Goal: Task Accomplishment & Management: Use online tool/utility

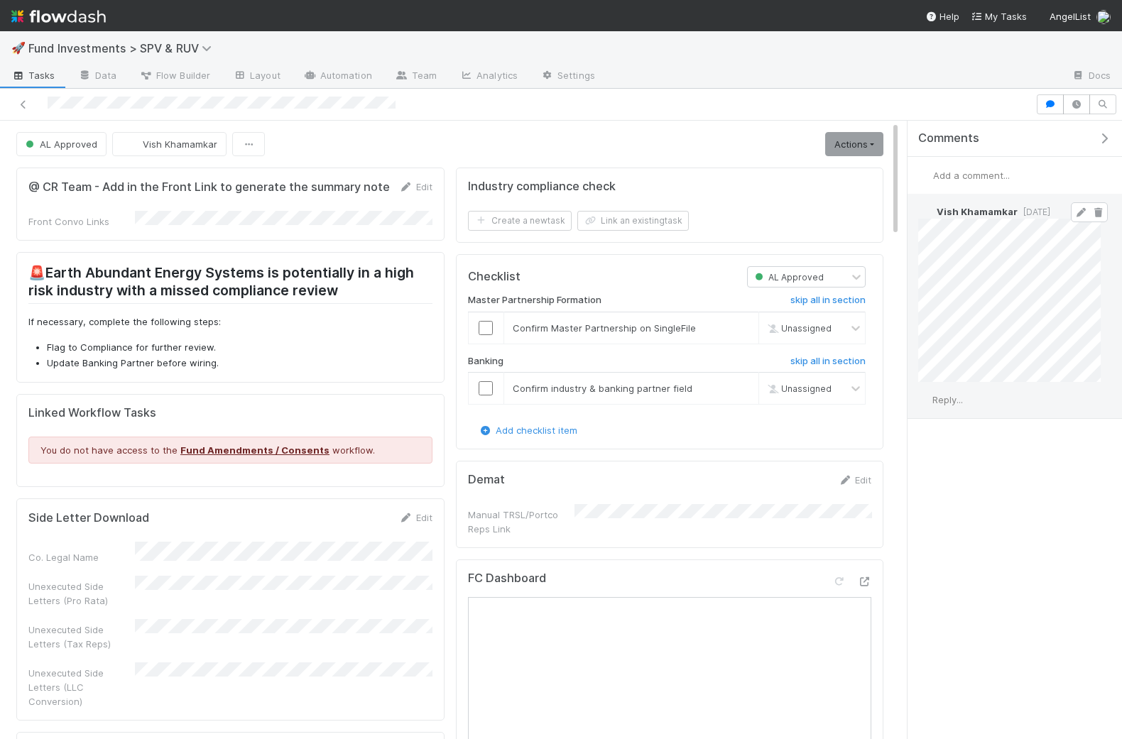
click at [1099, 209] on icon at bounding box center [1097, 212] width 14 height 9
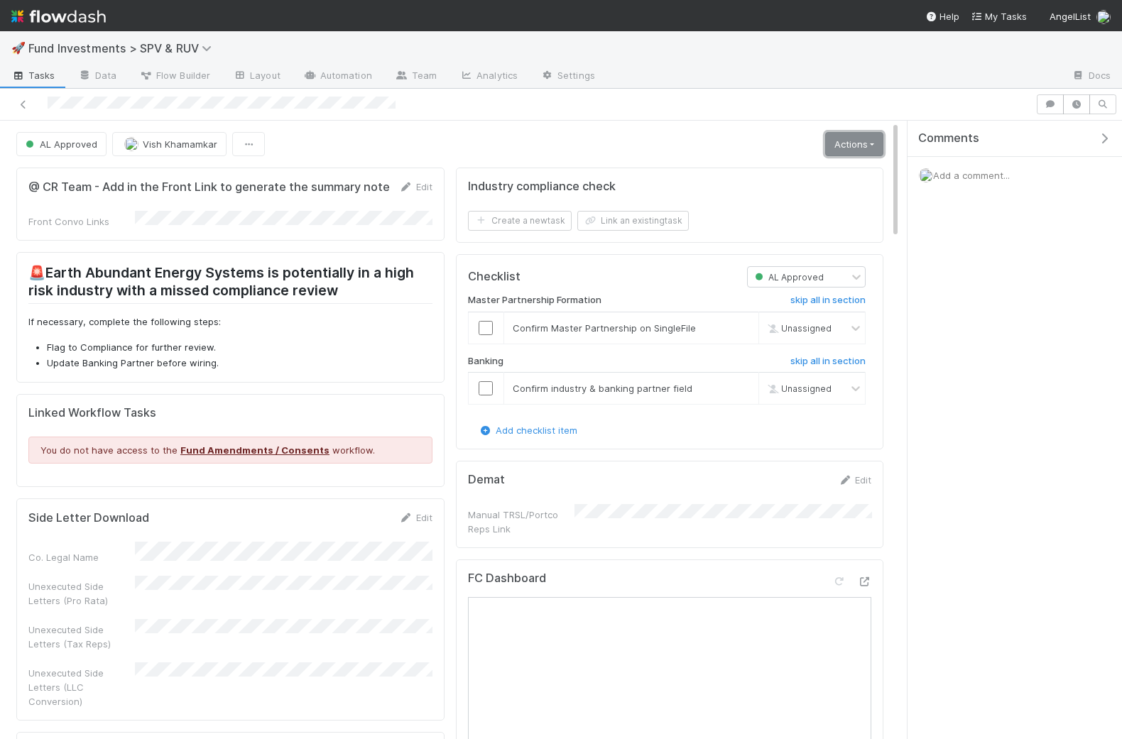
click at [838, 139] on link "Actions" at bounding box center [854, 144] width 58 height 24
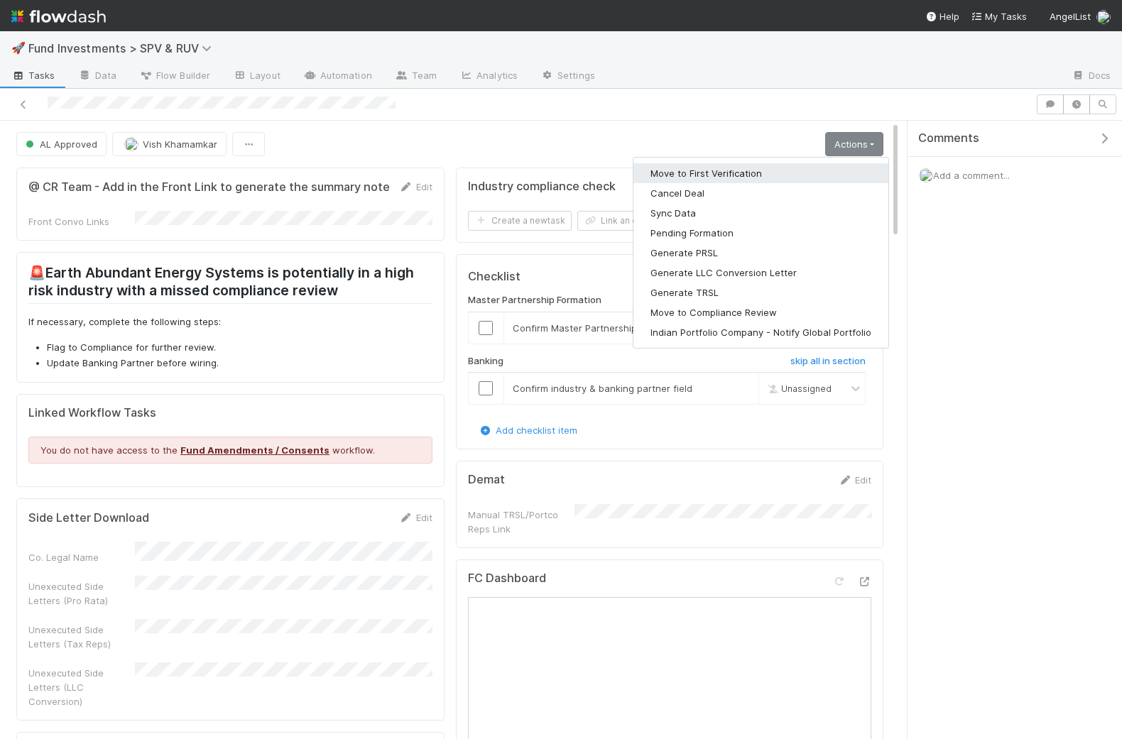
click at [730, 171] on button "Move to First Verification" at bounding box center [760, 173] width 255 height 20
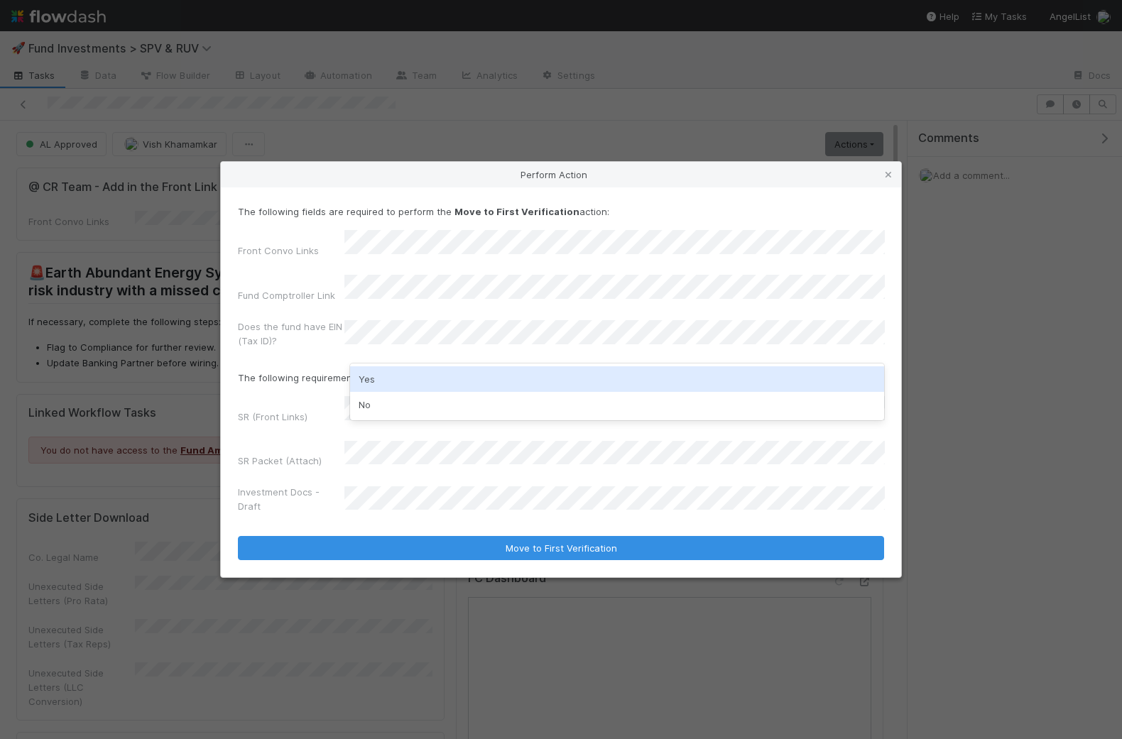
click at [376, 387] on div "Yes" at bounding box center [617, 379] width 535 height 26
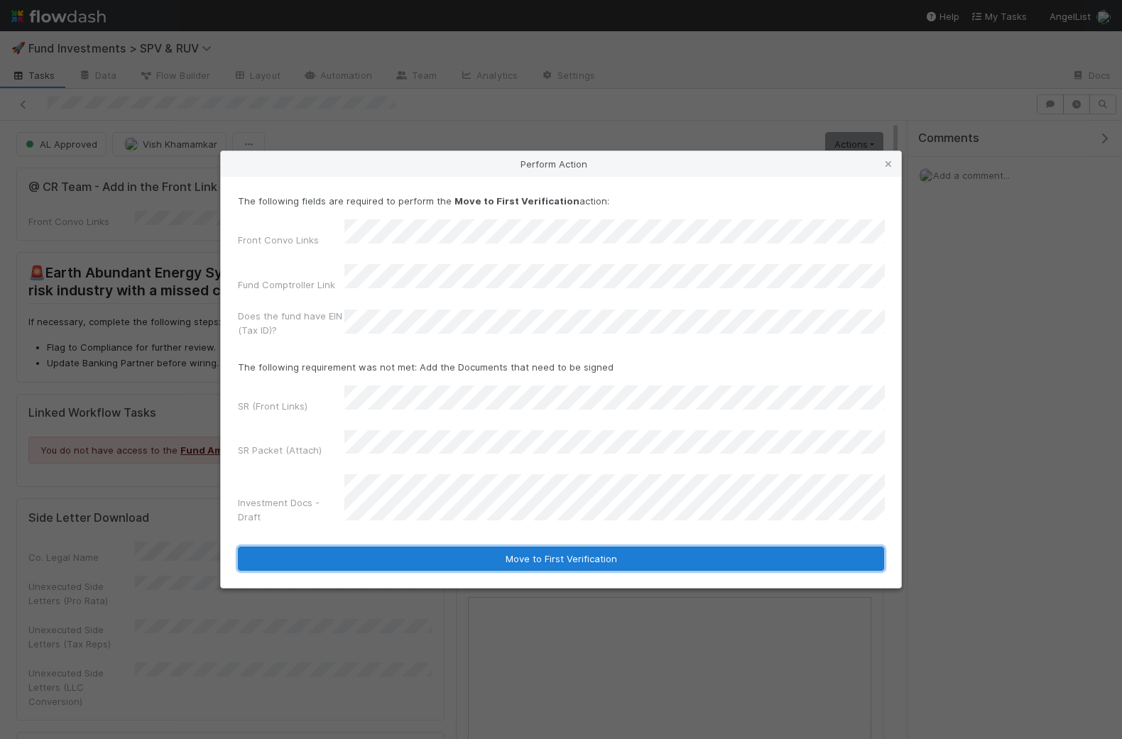
click at [461, 547] on button "Move to First Verification" at bounding box center [561, 559] width 646 height 24
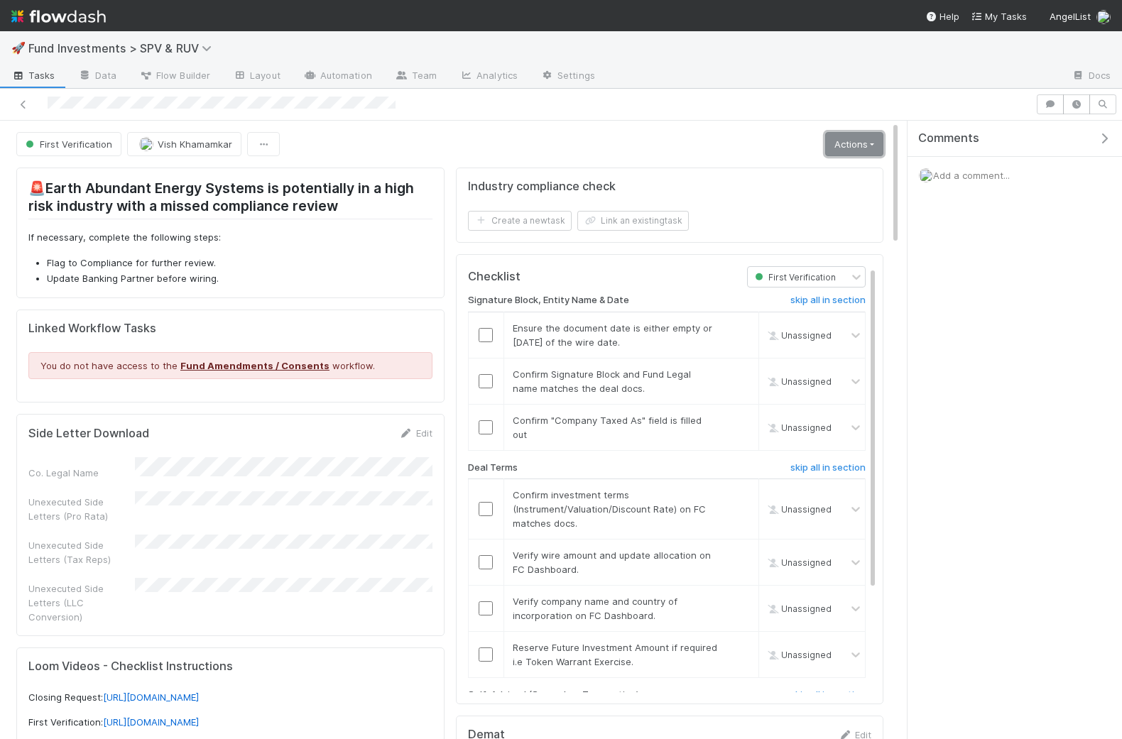
click at [845, 148] on link "Actions" at bounding box center [854, 144] width 58 height 24
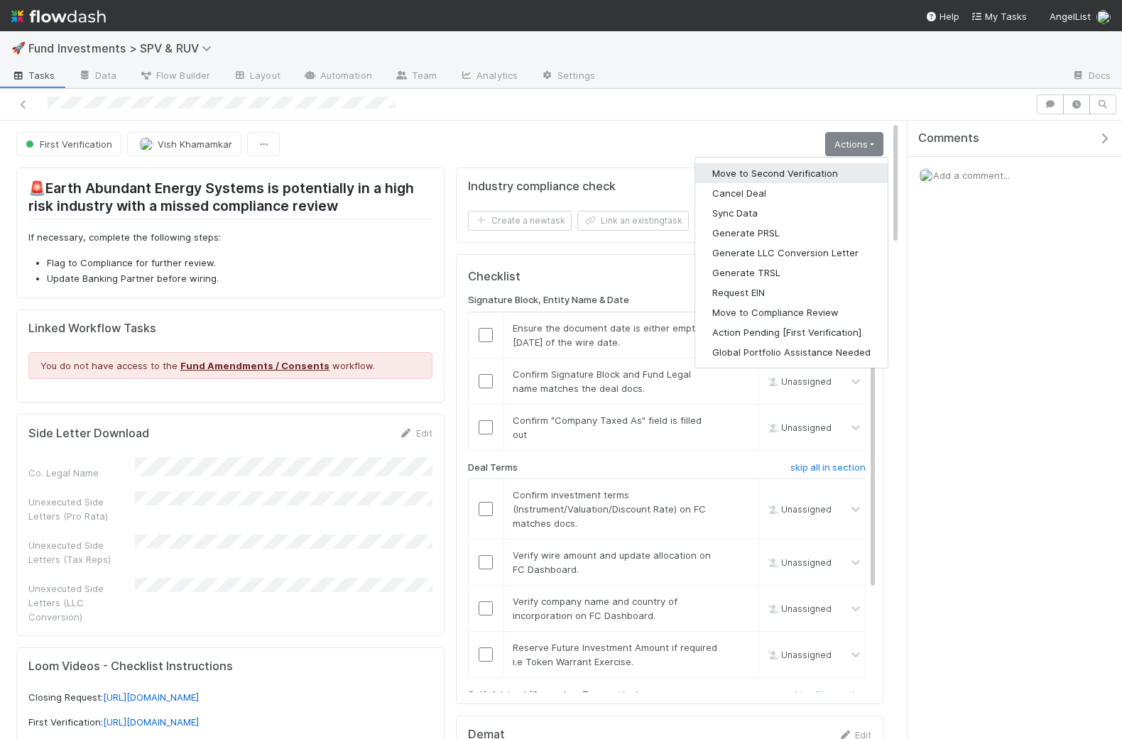
click at [745, 177] on button "Move to Second Verification" at bounding box center [791, 173] width 192 height 20
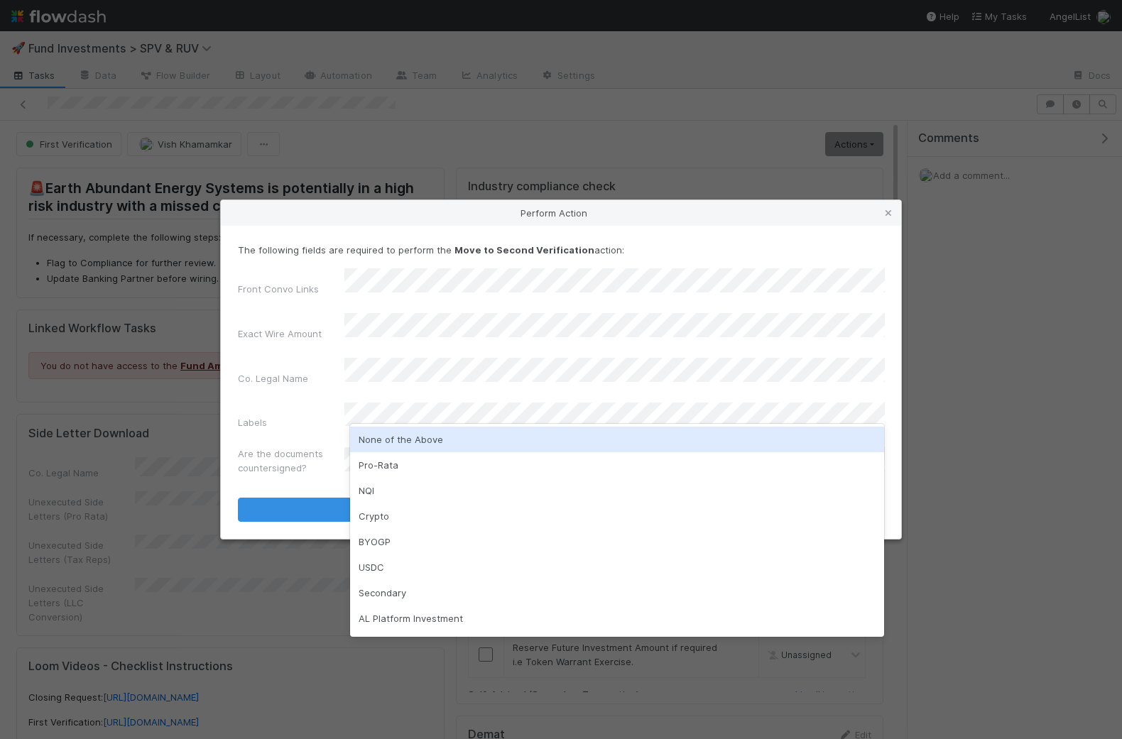
click at [423, 439] on div "None of the Above" at bounding box center [617, 440] width 535 height 26
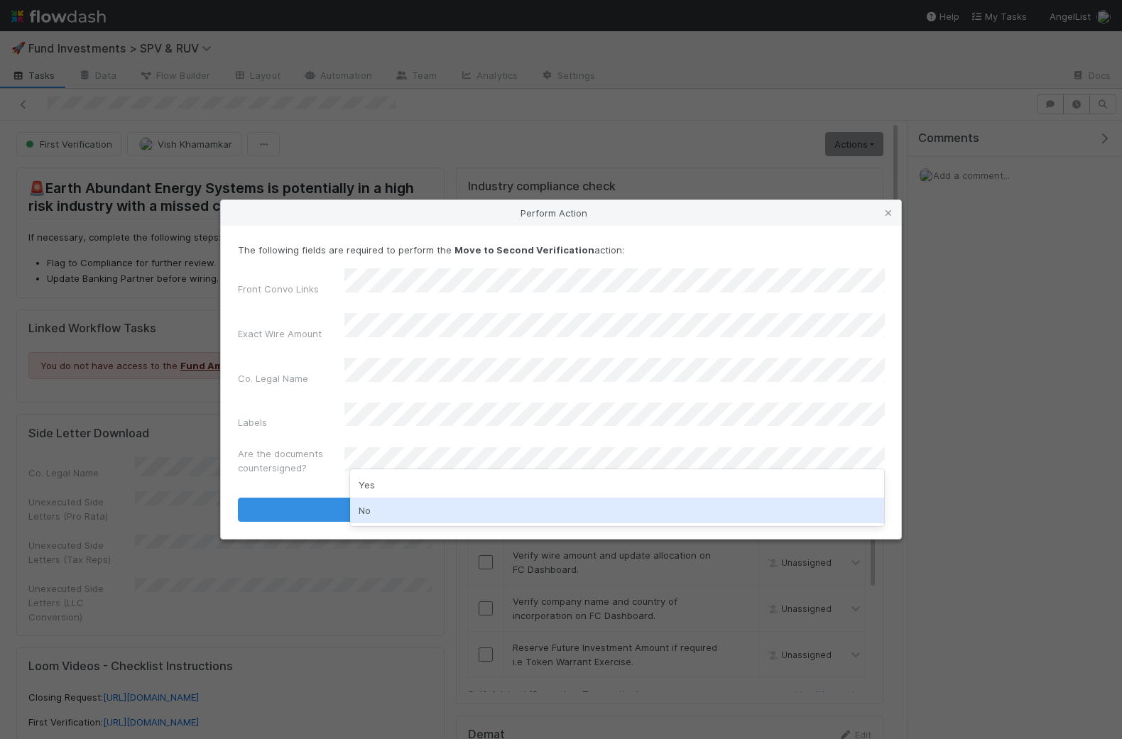
click at [374, 503] on div "No" at bounding box center [617, 511] width 535 height 26
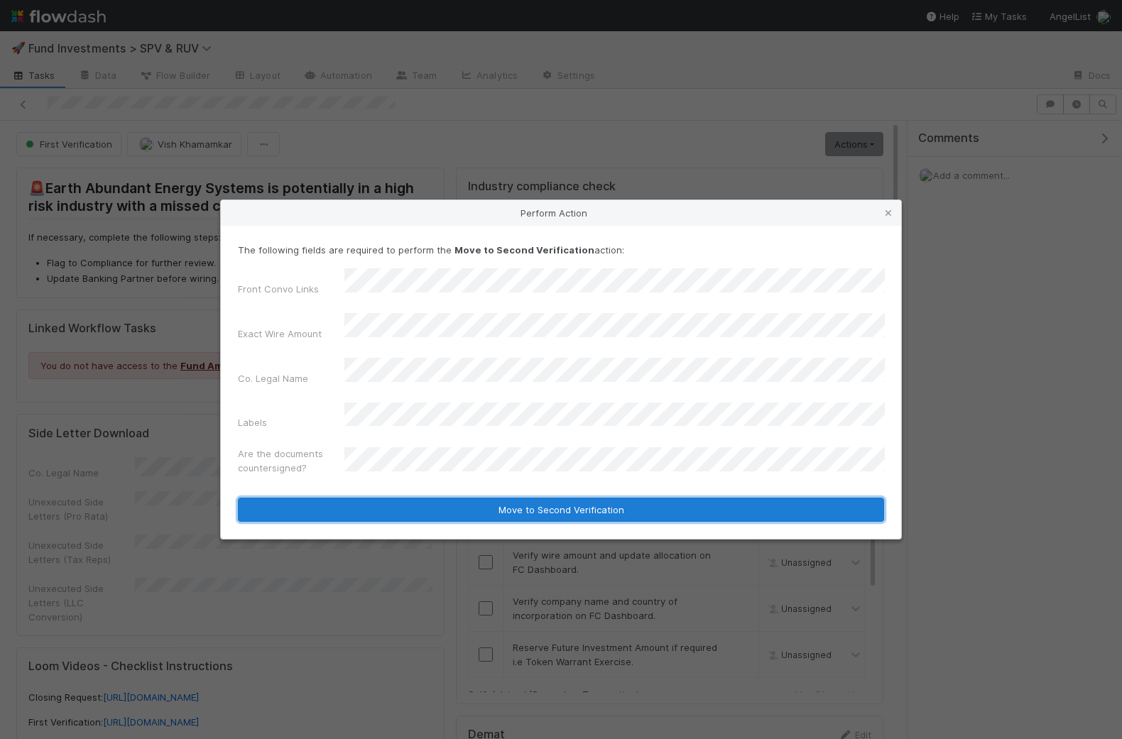
click at [454, 498] on button "Move to Second Verification" at bounding box center [561, 510] width 646 height 24
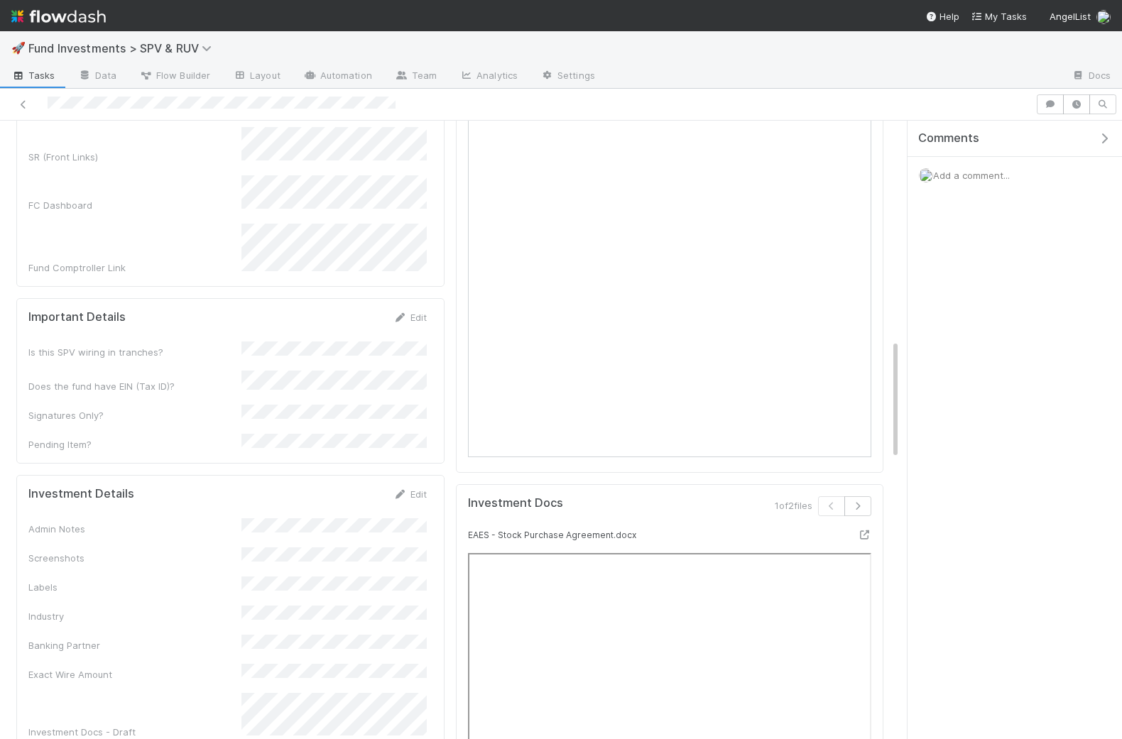
scroll to position [1132, 0]
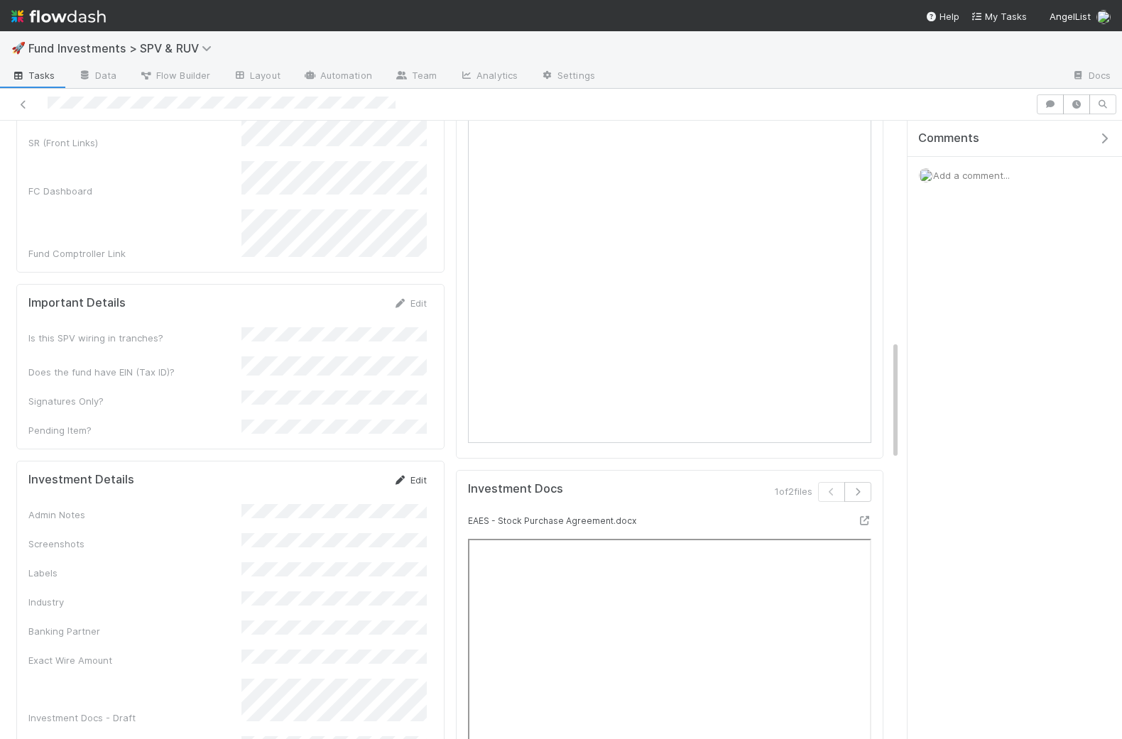
click at [417, 474] on link "Edit" at bounding box center [409, 479] width 33 height 11
click at [405, 473] on button "Cancel" at bounding box center [402, 485] width 50 height 24
drag, startPoint x: 402, startPoint y: 412, endPoint x: 362, endPoint y: 427, distance: 42.7
click at [402, 476] on icon at bounding box center [400, 480] width 14 height 9
click at [354, 473] on button "Save" at bounding box center [351, 485] width 40 height 24
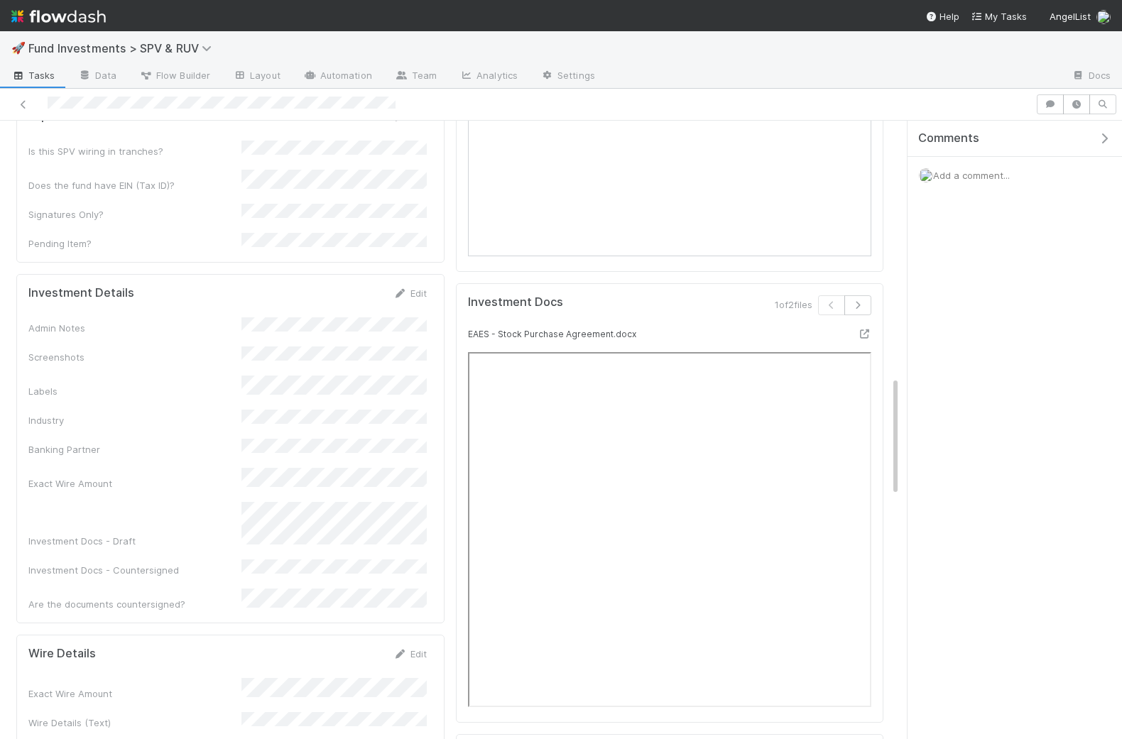
scroll to position [1317, 0]
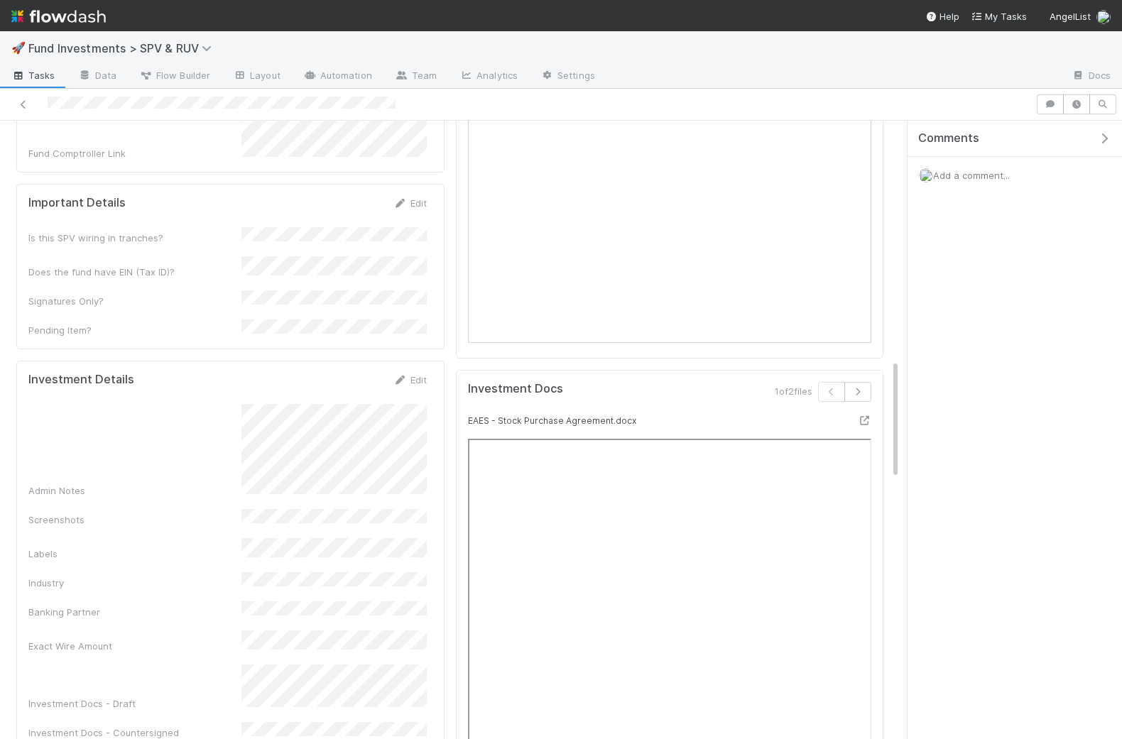
scroll to position [1230, 0]
click at [412, 376] on link "Edit" at bounding box center [409, 381] width 33 height 11
click at [404, 375] on button "Cancel" at bounding box center [402, 387] width 50 height 24
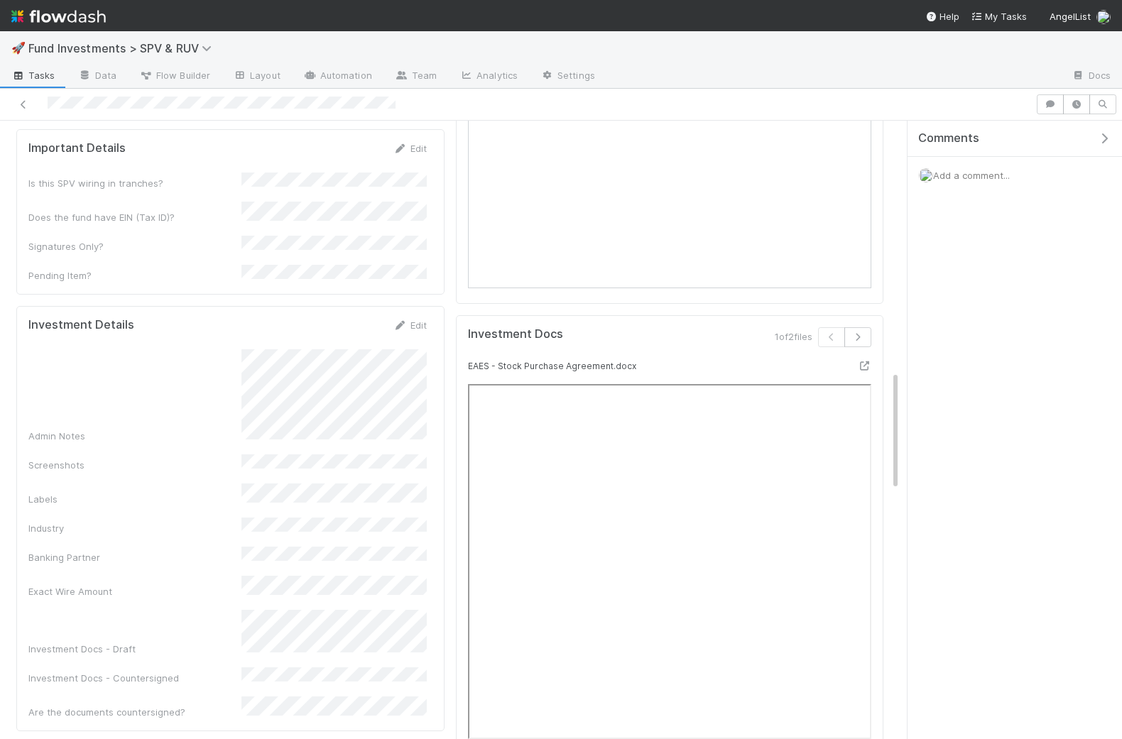
scroll to position [1288, 0]
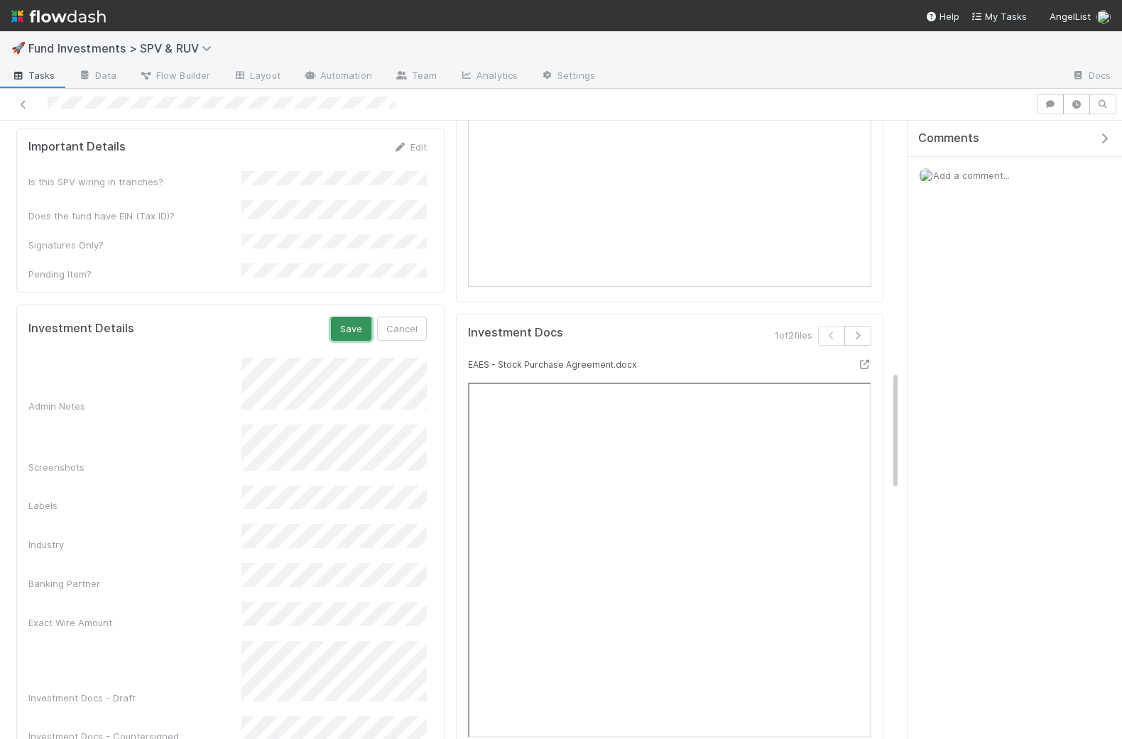
click at [353, 317] on button "Save" at bounding box center [351, 329] width 40 height 24
